Goal: Transaction & Acquisition: Subscribe to service/newsletter

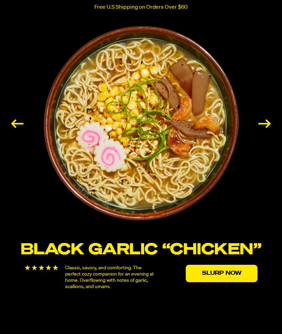
scroll to position [1047, 0]
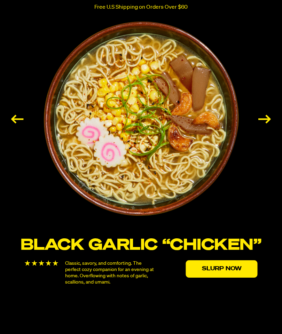
click at [267, 123] on div "Next slide" at bounding box center [264, 119] width 13 height 9
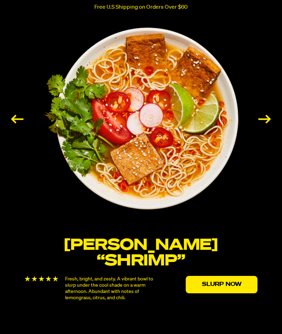
click at [24, 123] on div "Previous slide" at bounding box center [17, 119] width 13 height 9
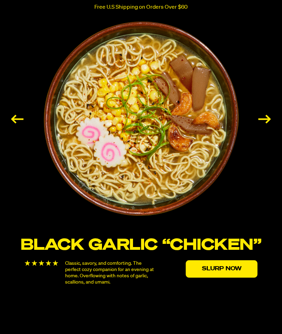
click at [266, 123] on div "Next slide" at bounding box center [264, 119] width 13 height 9
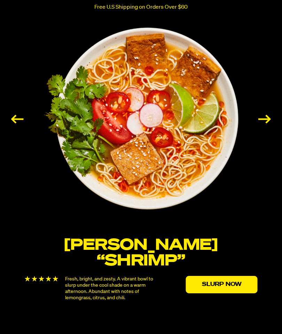
click at [263, 123] on div "Next slide" at bounding box center [264, 119] width 13 height 9
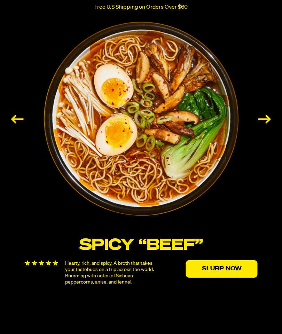
click at [265, 123] on div "Next slide" at bounding box center [264, 119] width 13 height 9
click at [264, 123] on div "Next slide" at bounding box center [264, 119] width 13 height 9
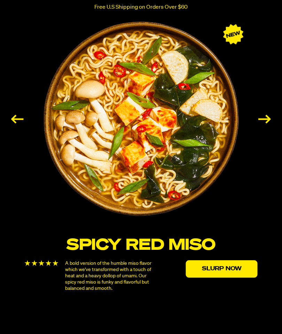
click at [264, 123] on div "Next slide" at bounding box center [264, 119] width 13 height 9
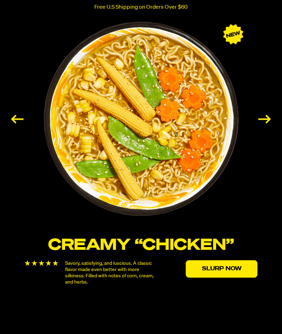
click at [264, 123] on div "Next slide" at bounding box center [264, 119] width 13 height 9
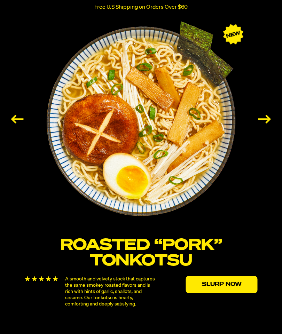
click at [263, 123] on div "Next slide" at bounding box center [264, 119] width 13 height 9
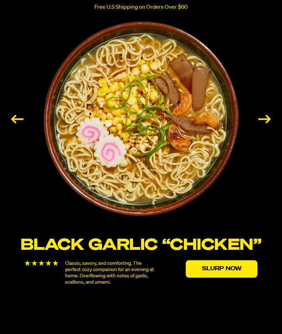
click at [263, 123] on div "Next slide" at bounding box center [264, 119] width 13 height 9
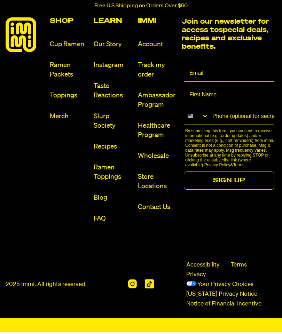
scroll to position [3184, 0]
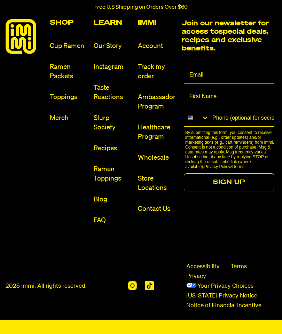
click at [101, 132] on link "Slurp Society" at bounding box center [113, 122] width 39 height 19
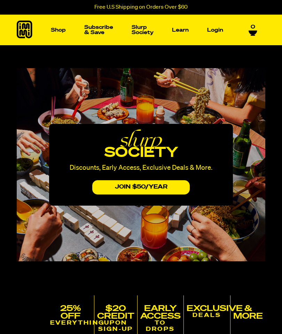
click at [34, 81] on img "Main navigation" at bounding box center [36, 81] width 47 height 47
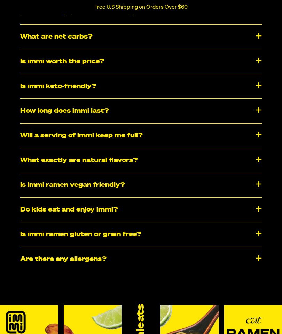
scroll to position [3586, 0]
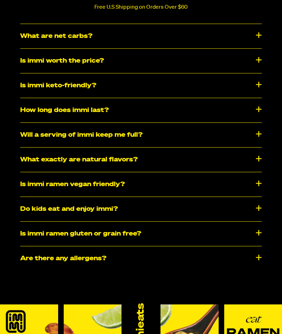
click at [40, 160] on div "What exactly are natural flavors?" at bounding box center [140, 159] width 241 height 24
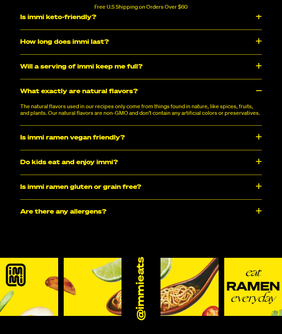
scroll to position [3654, 0]
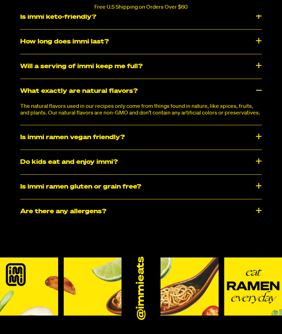
click at [37, 147] on div "Is immi ramen vegan friendly?" at bounding box center [140, 137] width 241 height 24
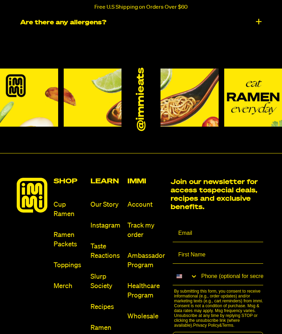
scroll to position [3866, 0]
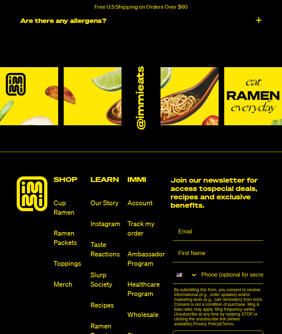
click at [66, 241] on link "Ramen Packets" at bounding box center [69, 238] width 31 height 19
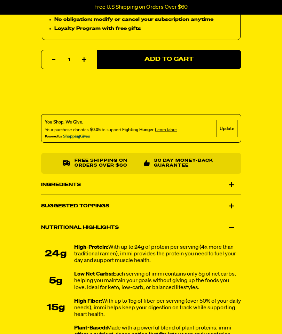
scroll to position [481, 0]
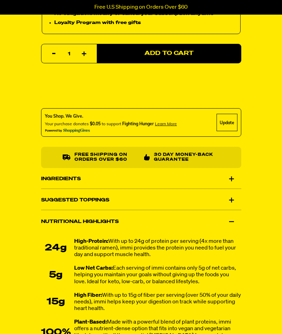
click at [50, 178] on div "Ingredients" at bounding box center [141, 178] width 200 height 19
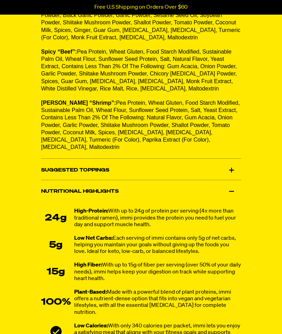
scroll to position [680, 0]
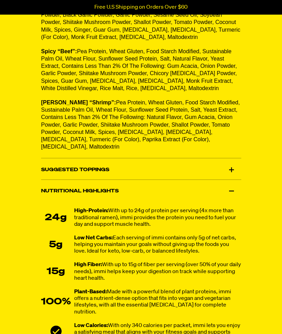
click at [50, 160] on div "Suggested Toppings" at bounding box center [141, 169] width 200 height 19
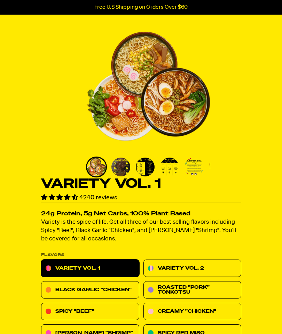
scroll to position [0, 0]
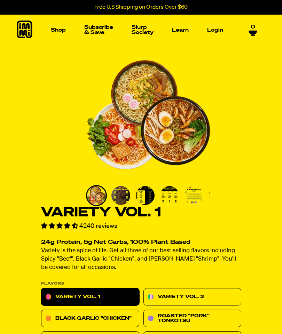
click at [133, 135] on img "1 of 8" at bounding box center [148, 115] width 124 height 124
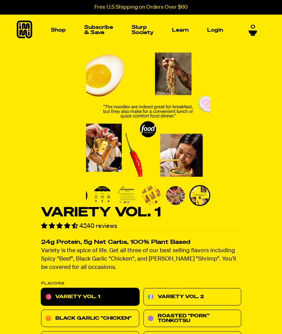
click at [98, 29] on link "Subscribe & Save" at bounding box center [98, 30] width 34 height 16
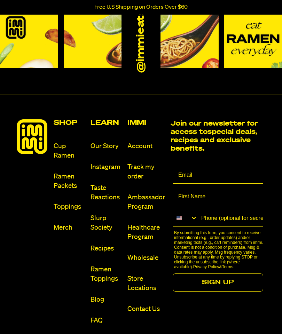
scroll to position [2117, 0]
click at [61, 142] on link "Cup Ramen" at bounding box center [69, 151] width 31 height 19
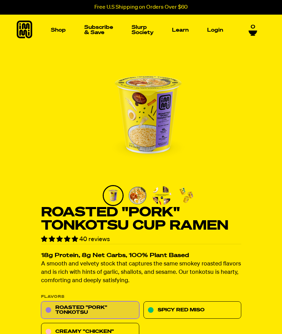
click at [174, 86] on img "Main navigation" at bounding box center [175, 81] width 47 height 47
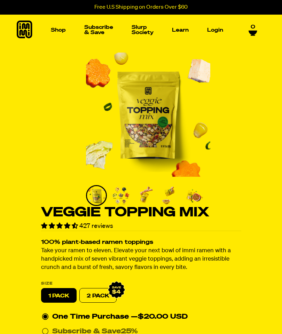
click at [35, 81] on img "Main navigation" at bounding box center [36, 81] width 47 height 47
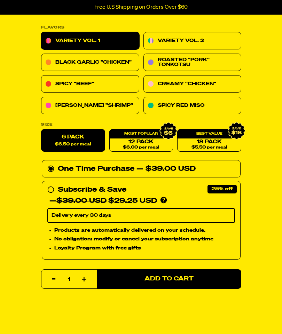
scroll to position [309, 0]
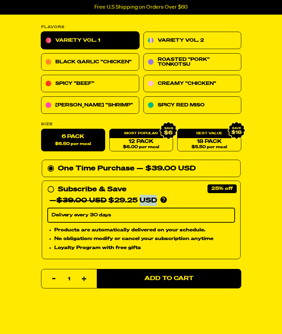
click at [54, 189] on icon at bounding box center [50, 189] width 7 height 7
click at [52, 184] on input "Subscribe & Save 25% — $39.00 USD $29.25 USD You'll receive your selected flavo…" at bounding box center [49, 184] width 5 height 0
radio input "true"
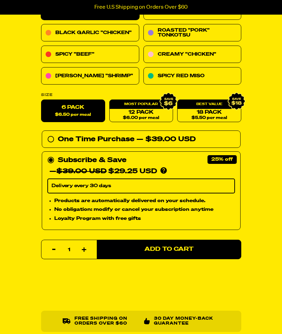
scroll to position [339, 0]
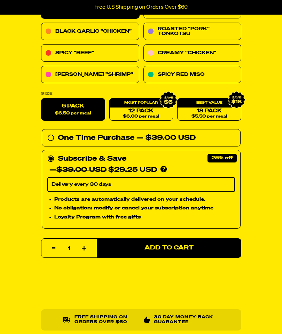
click at [164, 245] on span "Add to Cart" at bounding box center [168, 248] width 49 height 6
select select "Every 30 Days"
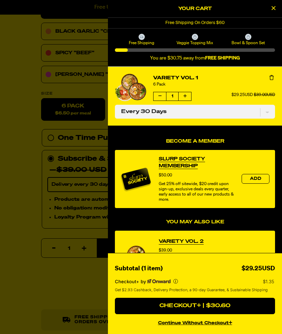
click at [255, 258] on span "Add" at bounding box center [255, 259] width 11 height 4
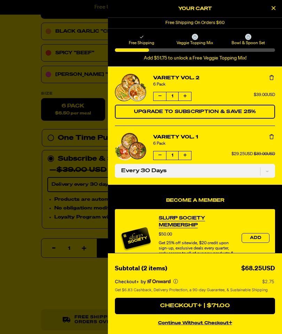
click at [256, 236] on span "Add" at bounding box center [255, 238] width 11 height 4
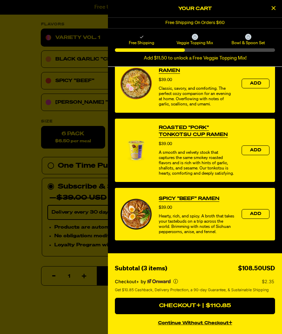
scroll to position [278, 0]
click at [176, 283] on icon "More info" at bounding box center [175, 281] width 5 height 5
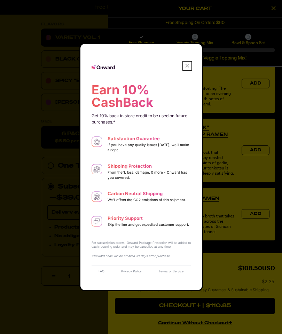
click at [189, 64] on icon "Onward Logo" at bounding box center [187, 65] width 7 height 7
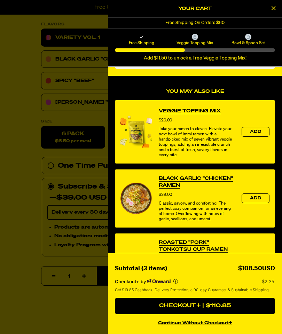
scroll to position [159, 0]
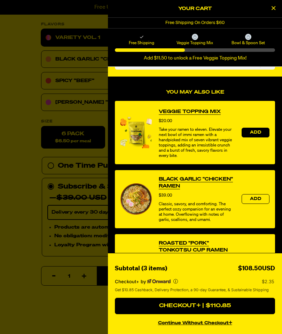
click at [255, 130] on span "Add" at bounding box center [255, 132] width 11 height 4
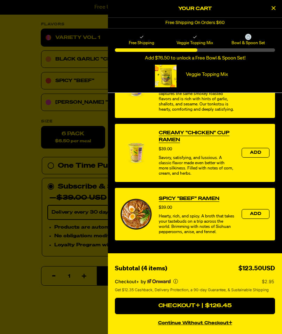
scroll to position [361, 0]
click at [256, 151] on span "Add" at bounding box center [255, 153] width 11 height 4
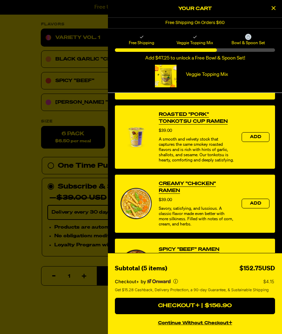
scroll to position [373, 0]
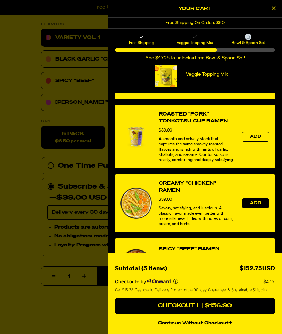
click at [255, 205] on span "Add" at bounding box center [255, 203] width 11 height 4
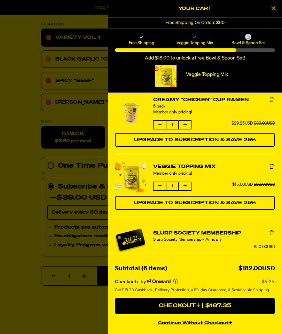
click at [272, 103] on button "product" at bounding box center [271, 99] width 7 height 7
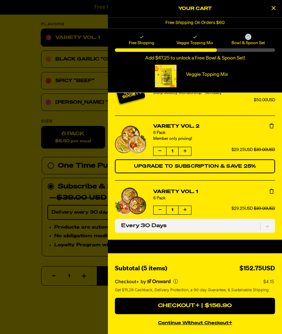
scroll to position [151, 0]
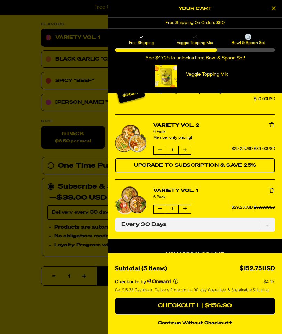
click at [172, 163] on span "Upgrade to Subscription & Save 25%" at bounding box center [195, 165] width 122 height 5
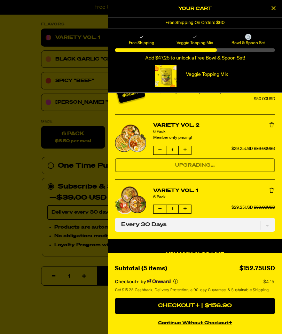
select select "Every 30 Days"
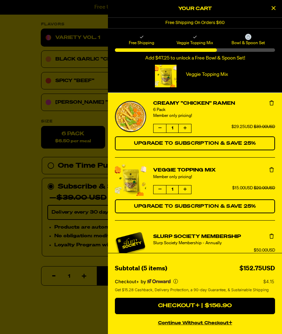
scroll to position [0, 0]
click at [197, 141] on span "Upgrade to Subscription & Save 25%" at bounding box center [195, 143] width 122 height 5
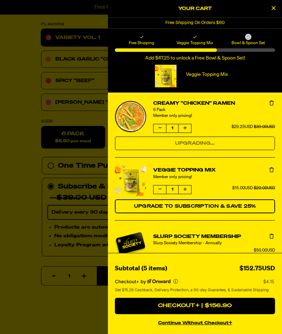
select select "Every 30 Days"
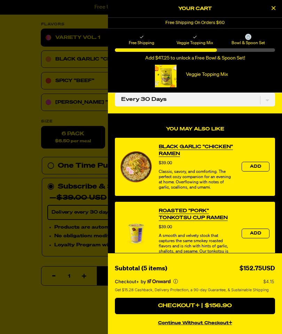
scroll to position [269, 0]
click at [257, 167] on span "Add" at bounding box center [255, 167] width 11 height 4
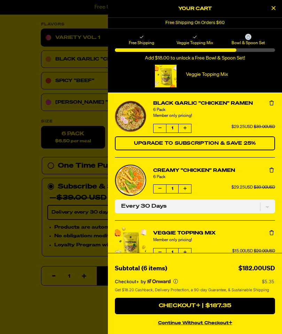
click at [154, 141] on span "Upgrade to Subscription & Save 25%" at bounding box center [195, 143] width 122 height 5
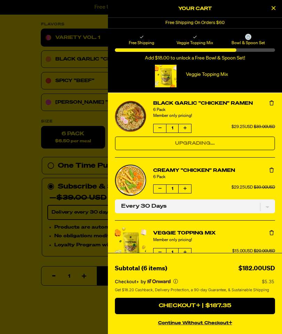
select select "Every 30 Days"
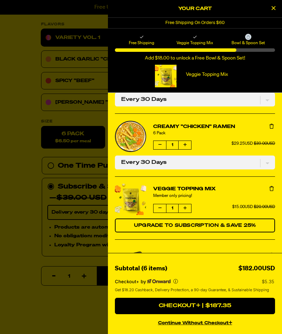
scroll to position [42, 0]
click at [188, 143] on button "product" at bounding box center [184, 145] width 13 height 8
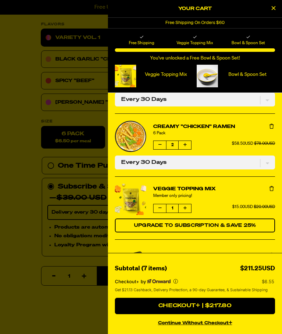
click at [209, 74] on div at bounding box center [207, 76] width 21 height 23
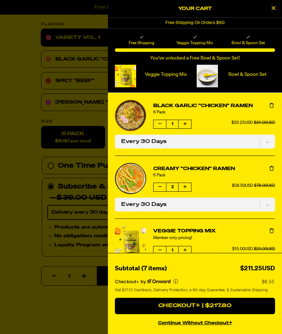
scroll to position [0, 0]
click at [243, 74] on p "Bowl & Spoon Set" at bounding box center [247, 75] width 55 height 6
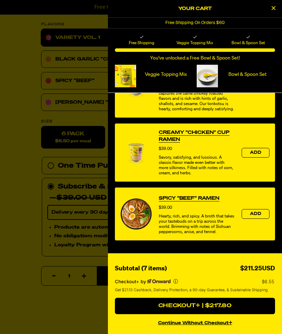
scroll to position [417, 0]
click at [208, 75] on div at bounding box center [207, 76] width 21 height 23
click at [205, 77] on div at bounding box center [207, 76] width 21 height 23
click at [205, 76] on div at bounding box center [207, 76] width 21 height 23
click at [205, 74] on div at bounding box center [207, 76] width 21 height 23
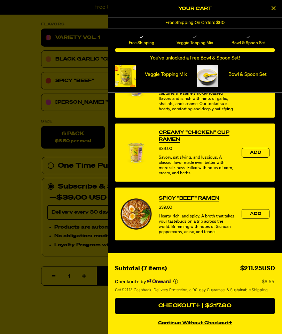
click at [243, 79] on span at bounding box center [247, 79] width 55 height 1
click at [248, 73] on p "Bowl & Spoon Set" at bounding box center [247, 75] width 55 height 6
click at [177, 282] on icon "More info" at bounding box center [175, 281] width 5 height 5
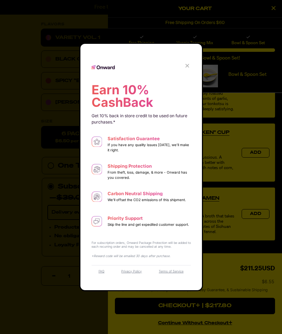
click at [79, 83] on dialog "Earn 10% CashBack Get 10% back in store credit to be used on future purchases.*…" at bounding box center [140, 167] width 123 height 248
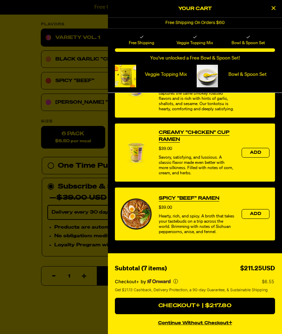
click at [67, 164] on div at bounding box center [141, 167] width 282 height 334
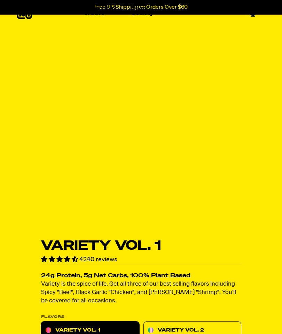
scroll to position [0, 0]
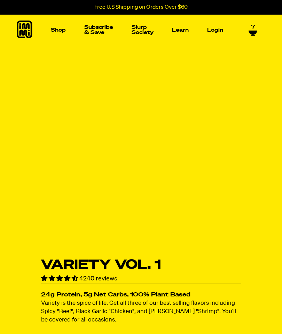
click at [253, 29] on span "7" at bounding box center [253, 27] width 4 height 6
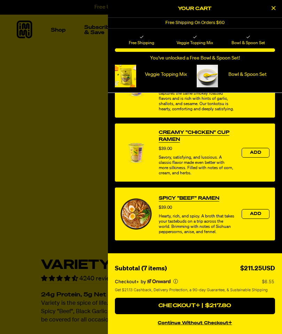
click at [238, 74] on p "Bowl & Spoon Set" at bounding box center [247, 75] width 55 height 6
click at [232, 75] on p "Bowl & Spoon Set" at bounding box center [247, 75] width 55 height 6
click at [206, 76] on div at bounding box center [207, 76] width 21 height 23
click at [208, 75] on div at bounding box center [207, 76] width 21 height 23
click at [207, 75] on div at bounding box center [207, 76] width 21 height 23
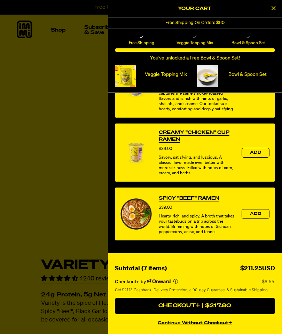
click at [206, 78] on div at bounding box center [207, 76] width 21 height 23
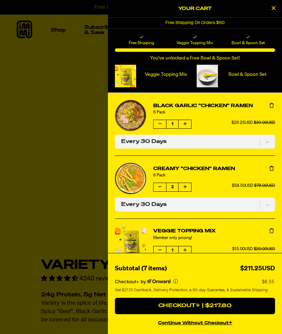
click at [271, 106] on icon "product" at bounding box center [271, 105] width 4 height 5
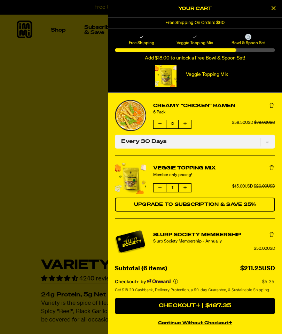
click at [268, 106] on button "product" at bounding box center [271, 105] width 7 height 7
click at [272, 103] on icon "product" at bounding box center [271, 105] width 4 height 5
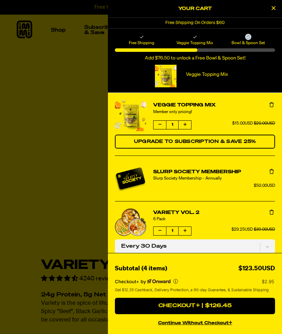
click at [274, 102] on button "Remove Veggie Topping Mix" at bounding box center [271, 105] width 7 height 7
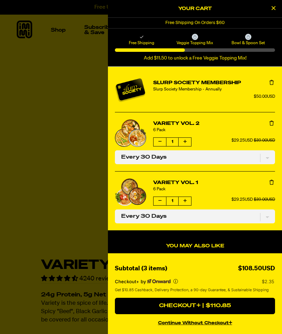
click at [270, 81] on icon "Remove Slurp Society Membership" at bounding box center [271, 82] width 4 height 5
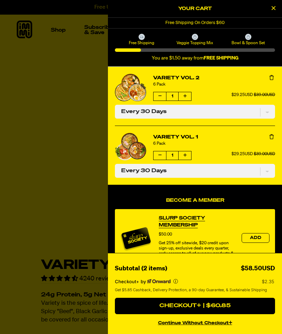
click at [269, 77] on icon "Remove Variety Vol. 2" at bounding box center [271, 77] width 4 height 5
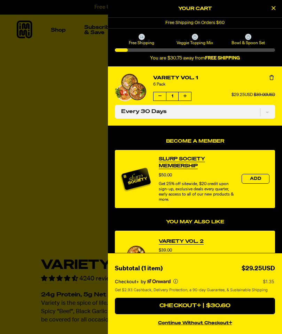
click at [272, 74] on button "Remove Variety Vol. 1" at bounding box center [271, 77] width 7 height 7
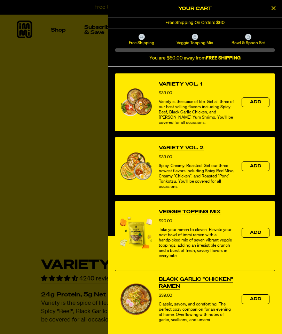
scroll to position [168, 0]
